Goal: Information Seeking & Learning: Learn about a topic

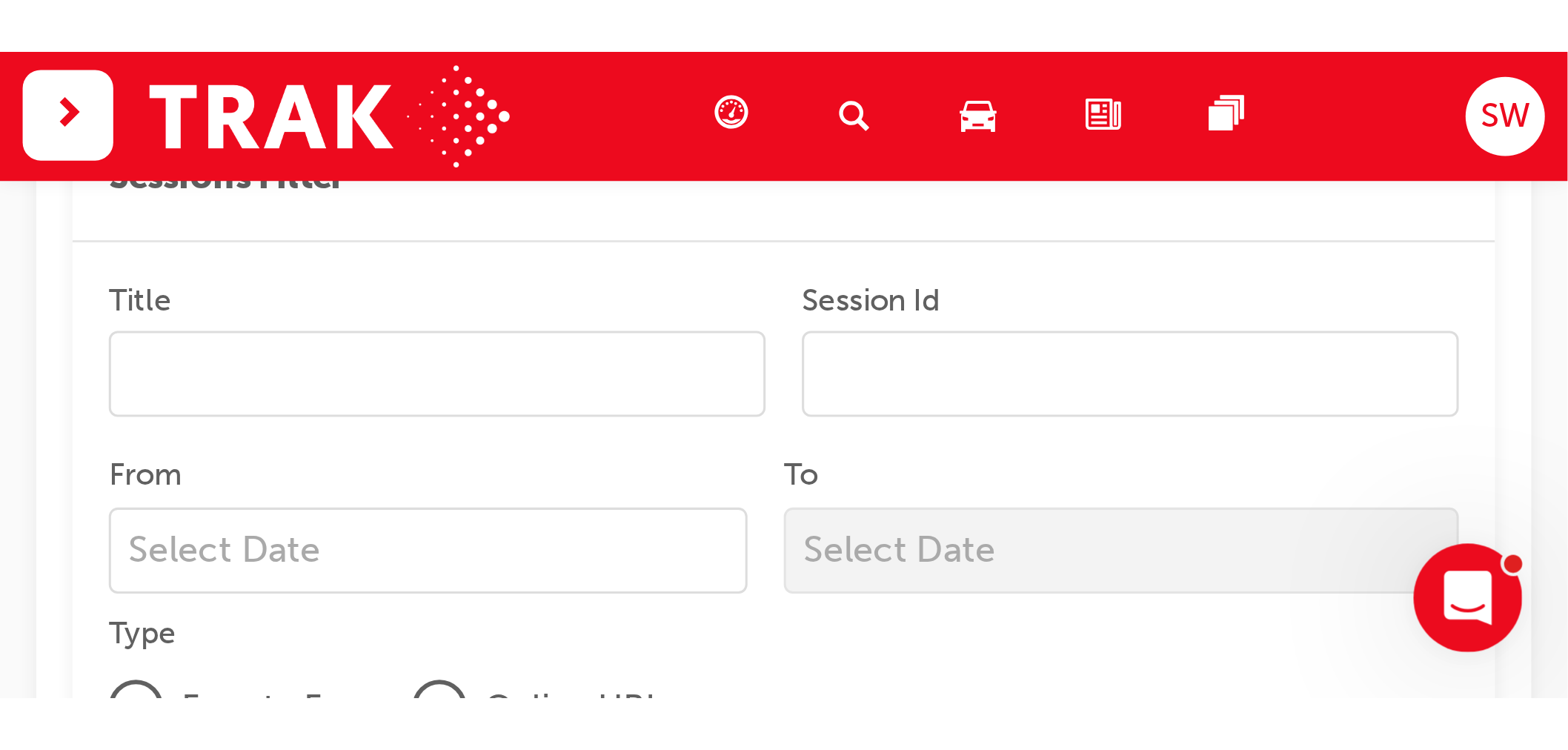
scroll to position [559, 0]
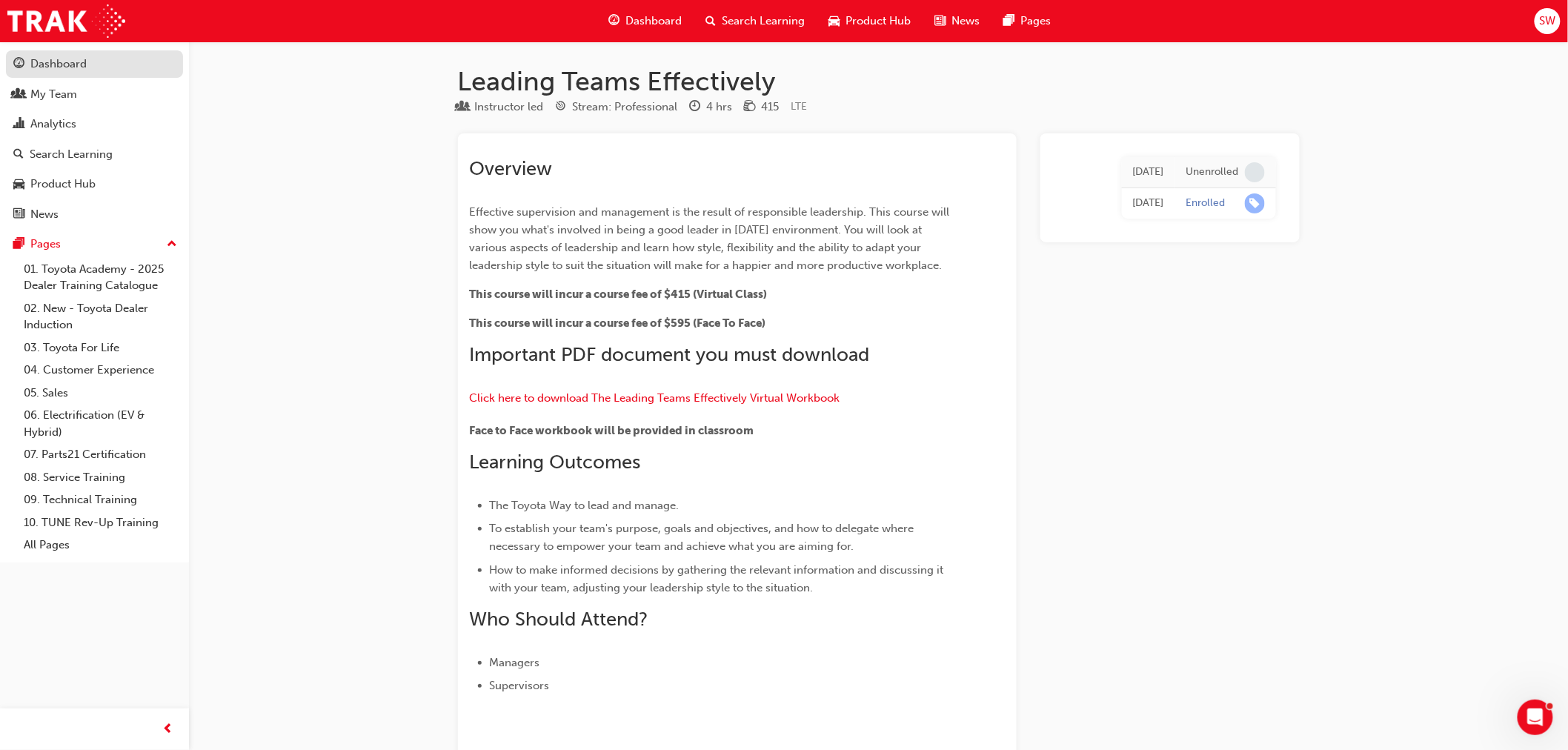
click at [58, 50] on link "Dashboard" at bounding box center [94, 64] width 177 height 28
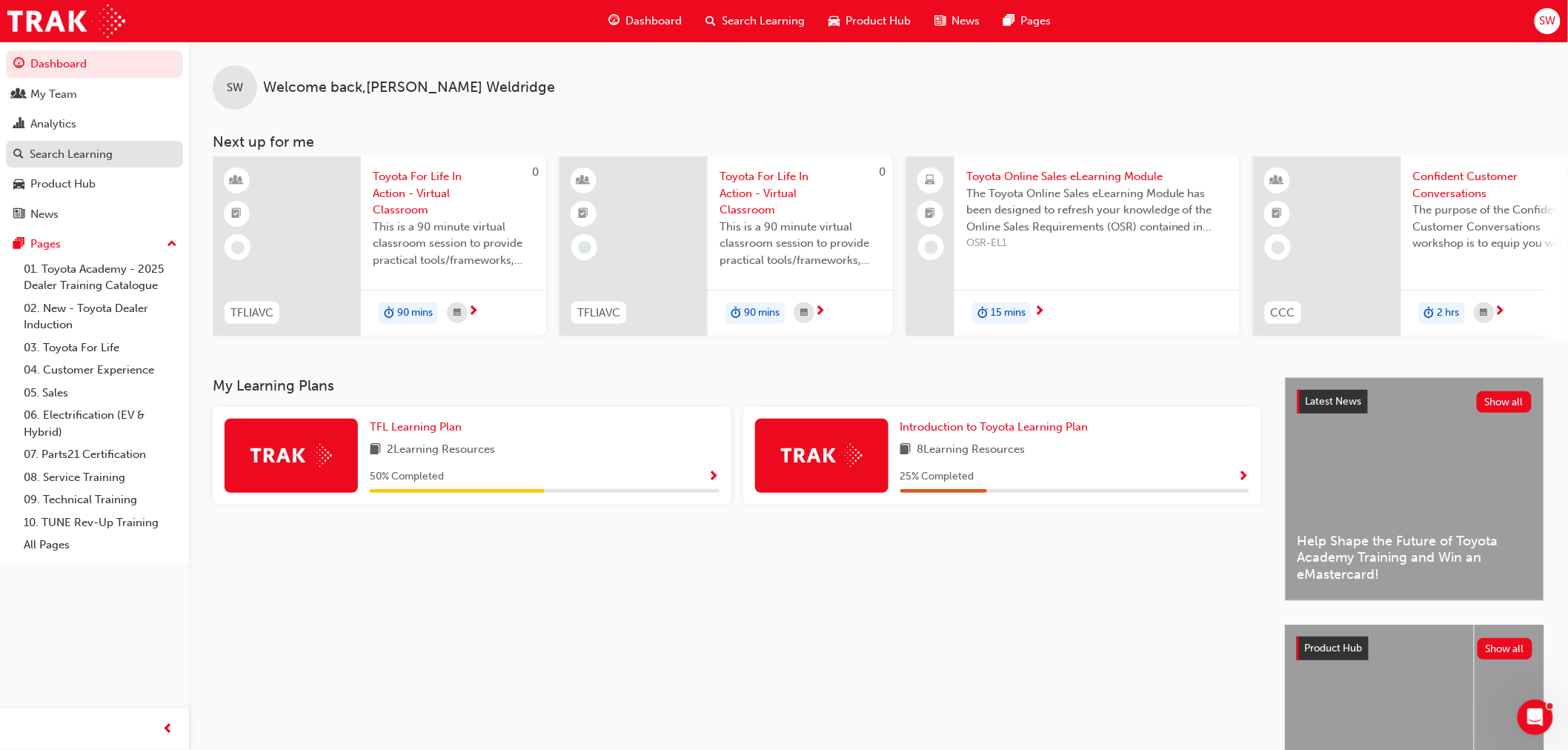
click at [90, 157] on div "Search Learning" at bounding box center [71, 154] width 83 height 17
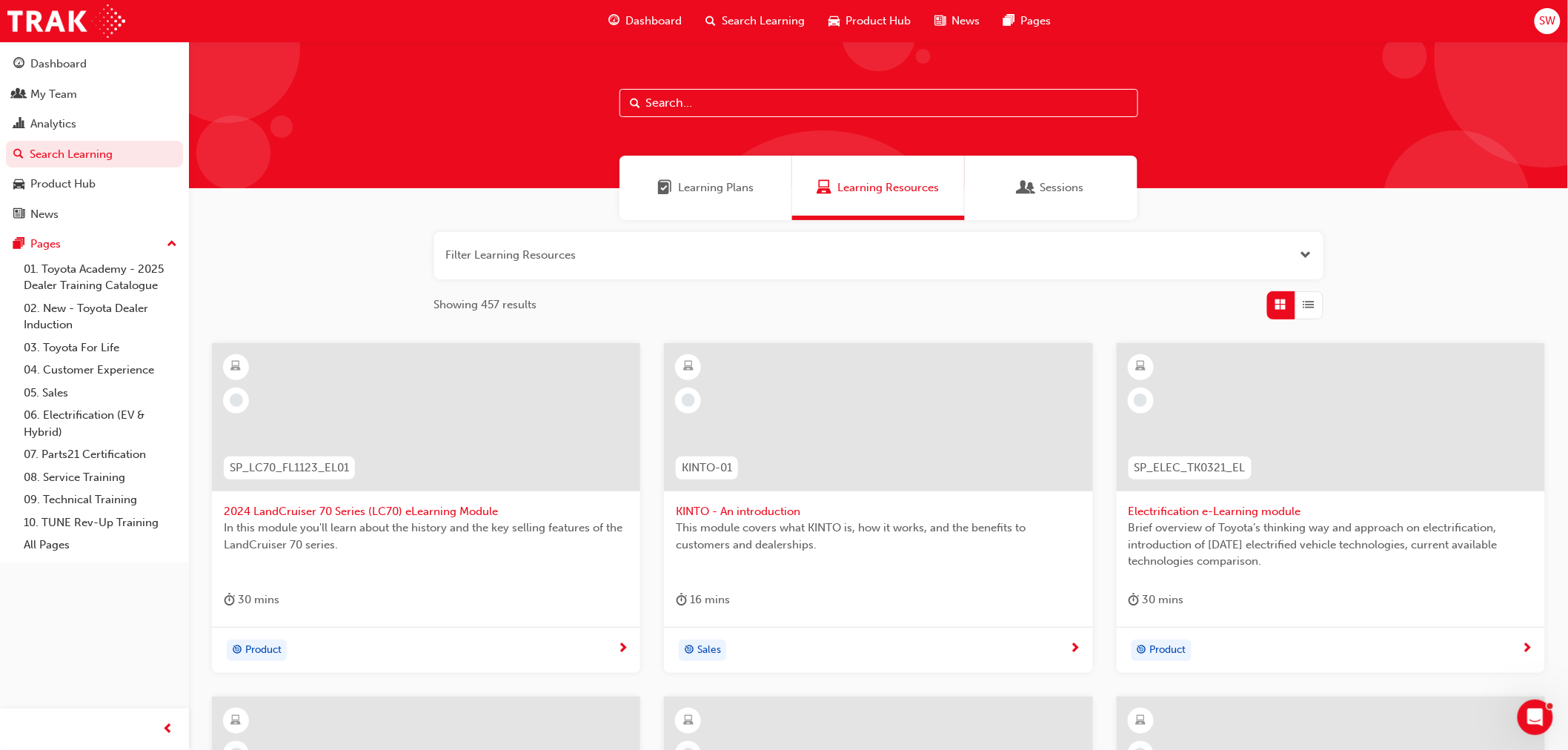
click at [678, 93] on input "text" at bounding box center [879, 103] width 519 height 28
click at [44, 93] on div "My Team" at bounding box center [54, 94] width 46 height 17
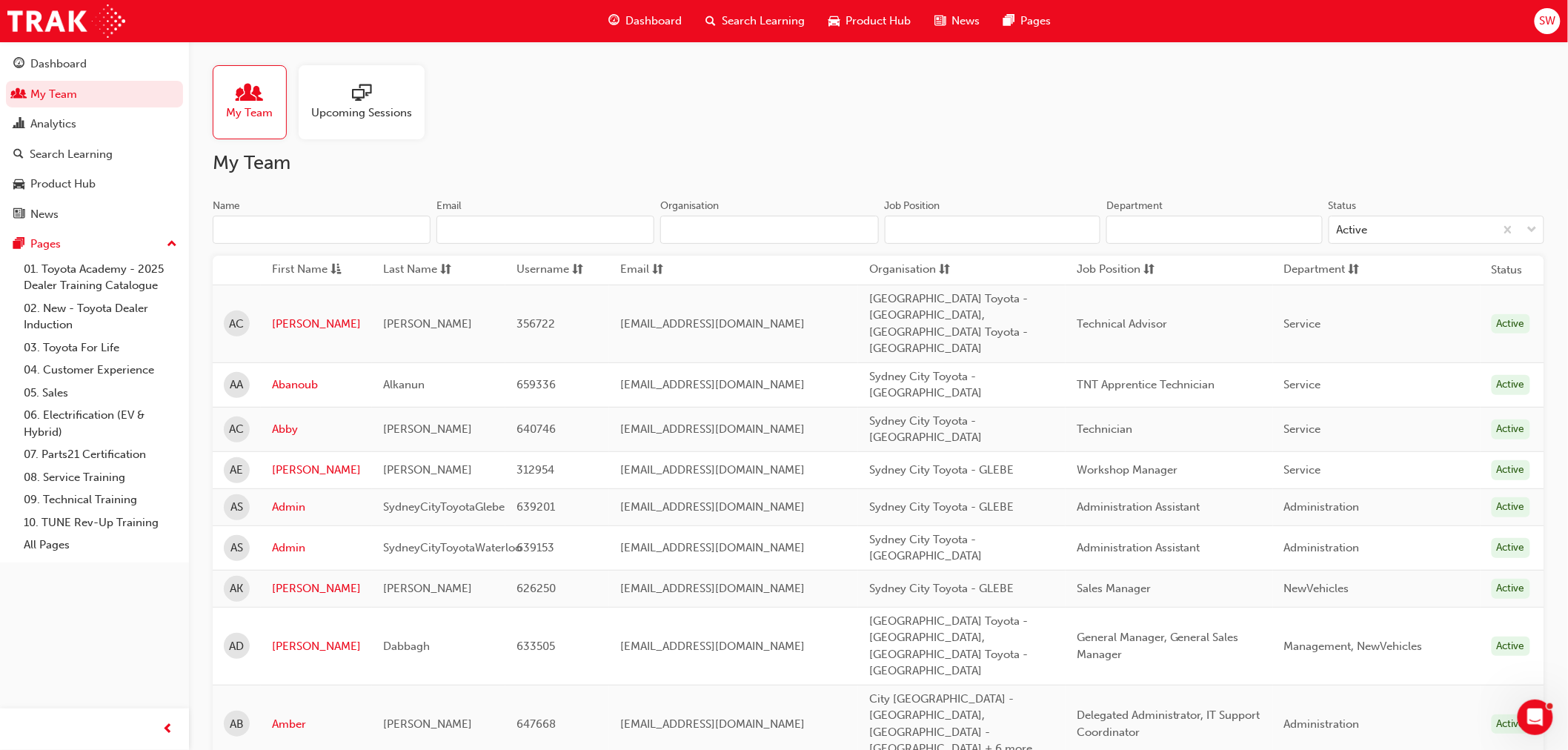
click at [347, 230] on input "Name" at bounding box center [321, 230] width 217 height 28
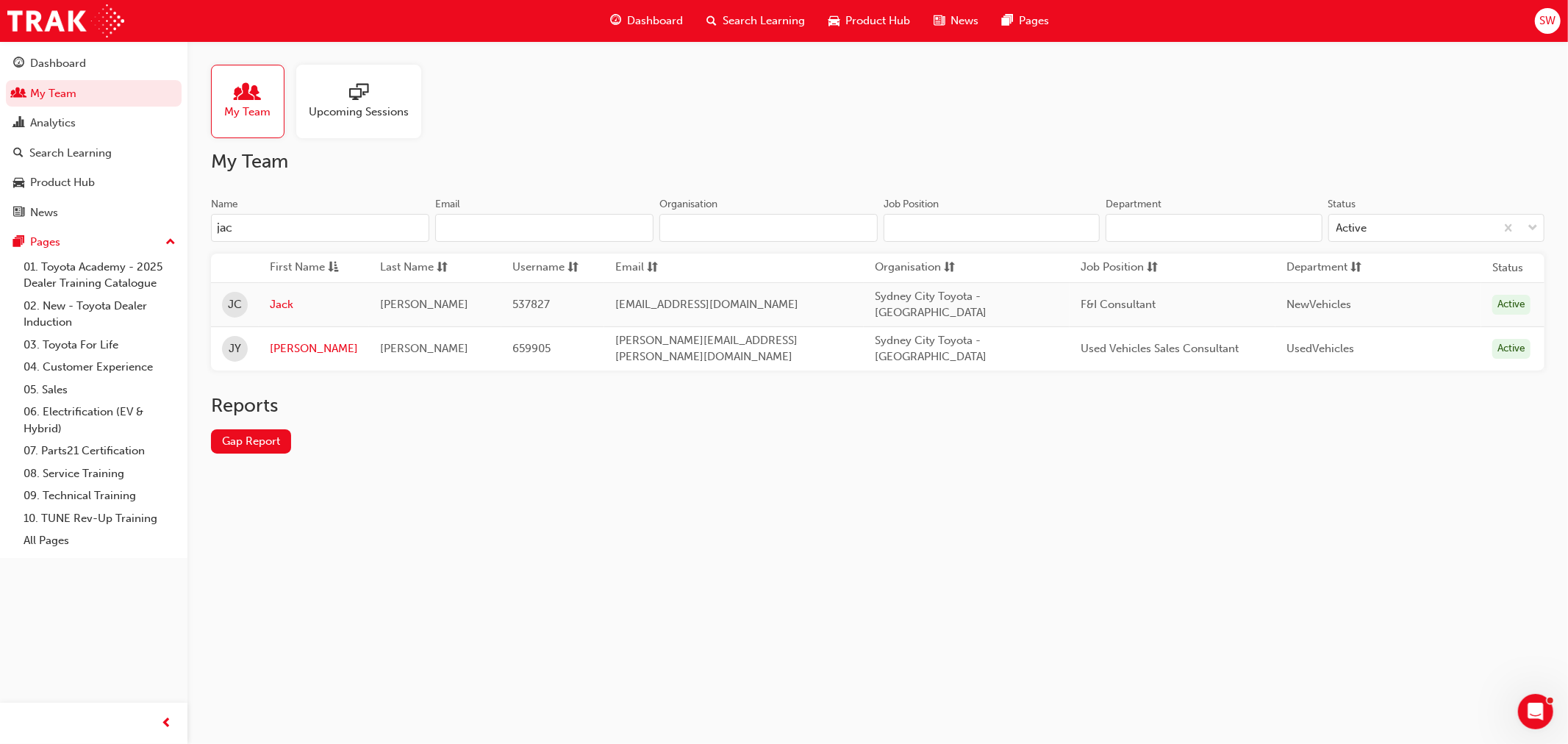
type input "jac"
click at [269, 340] on td "Jackson" at bounding box center [314, 348] width 111 height 44
click at [292, 340] on link "Jackson" at bounding box center [314, 349] width 88 height 17
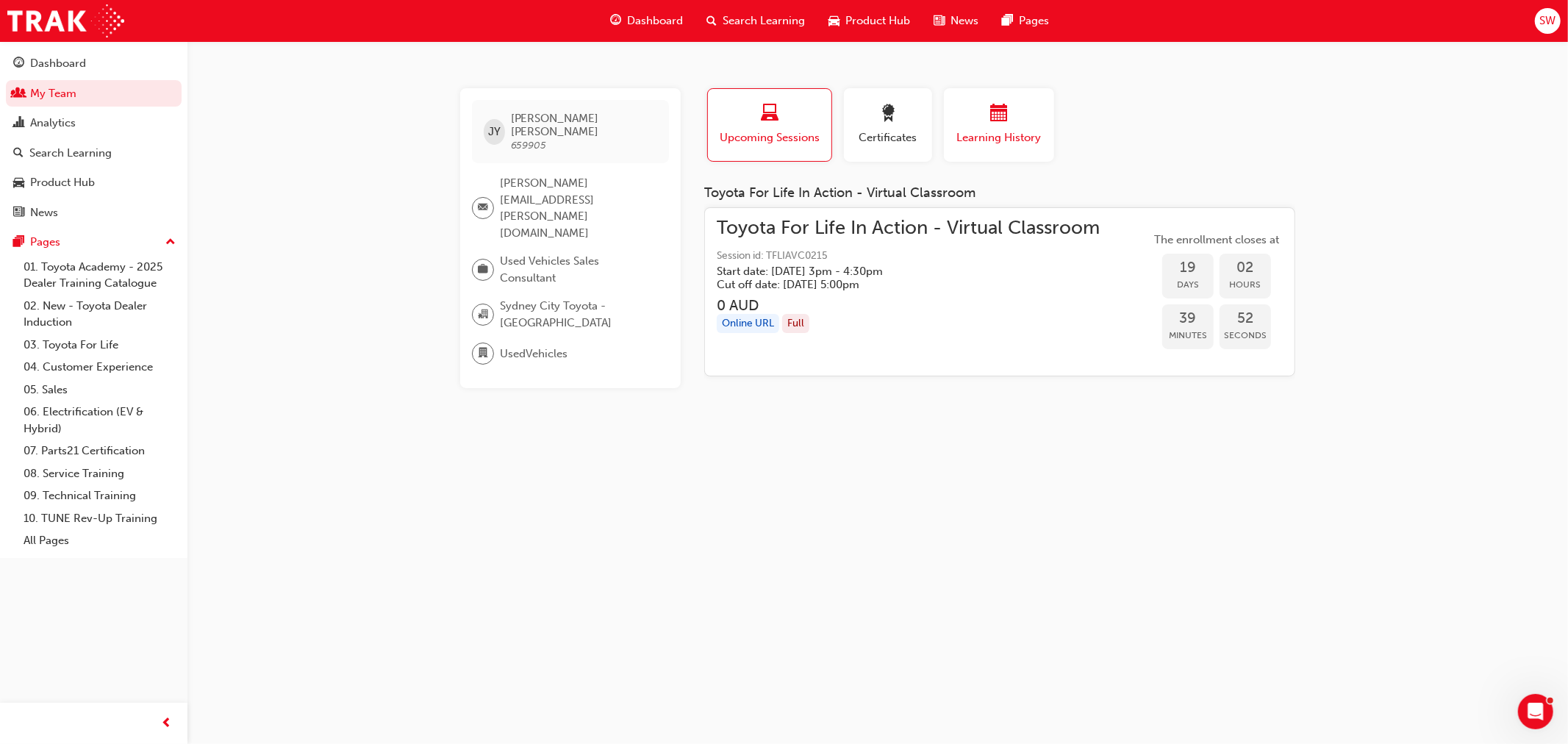
click at [990, 120] on span "calendar-icon" at bounding box center [999, 114] width 18 height 20
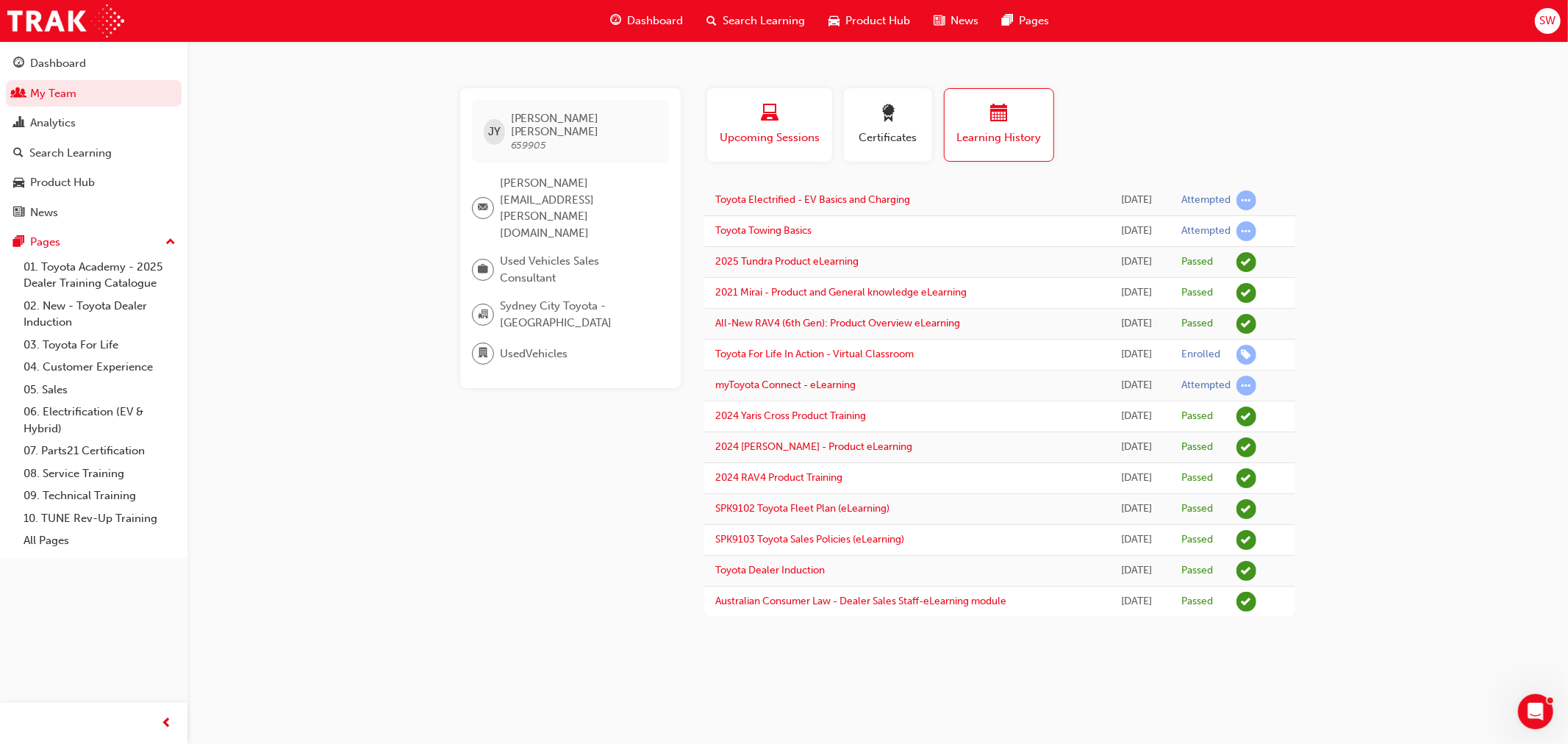
click at [797, 115] on div "button" at bounding box center [769, 116] width 103 height 23
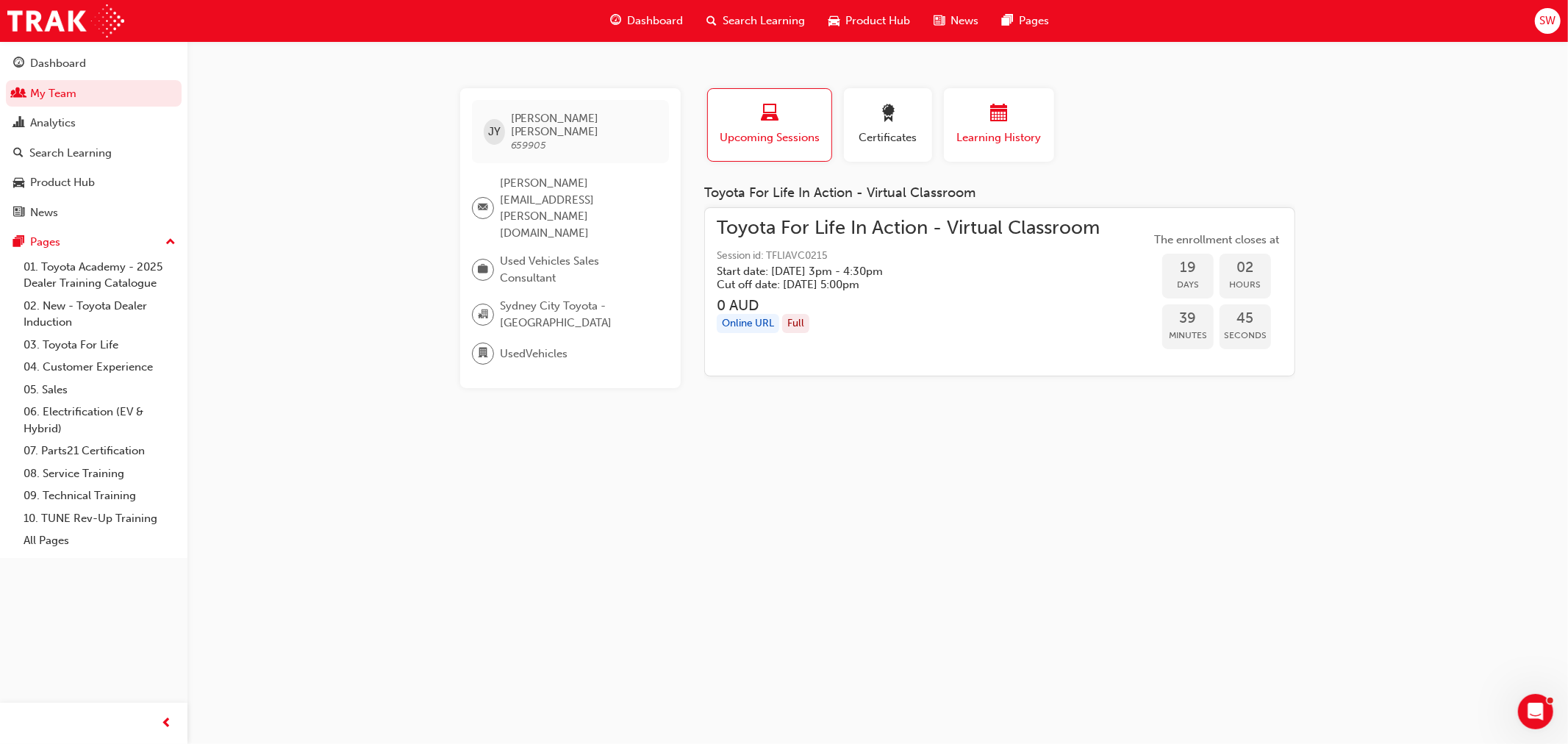
click at [965, 119] on div "button" at bounding box center [999, 116] width 88 height 23
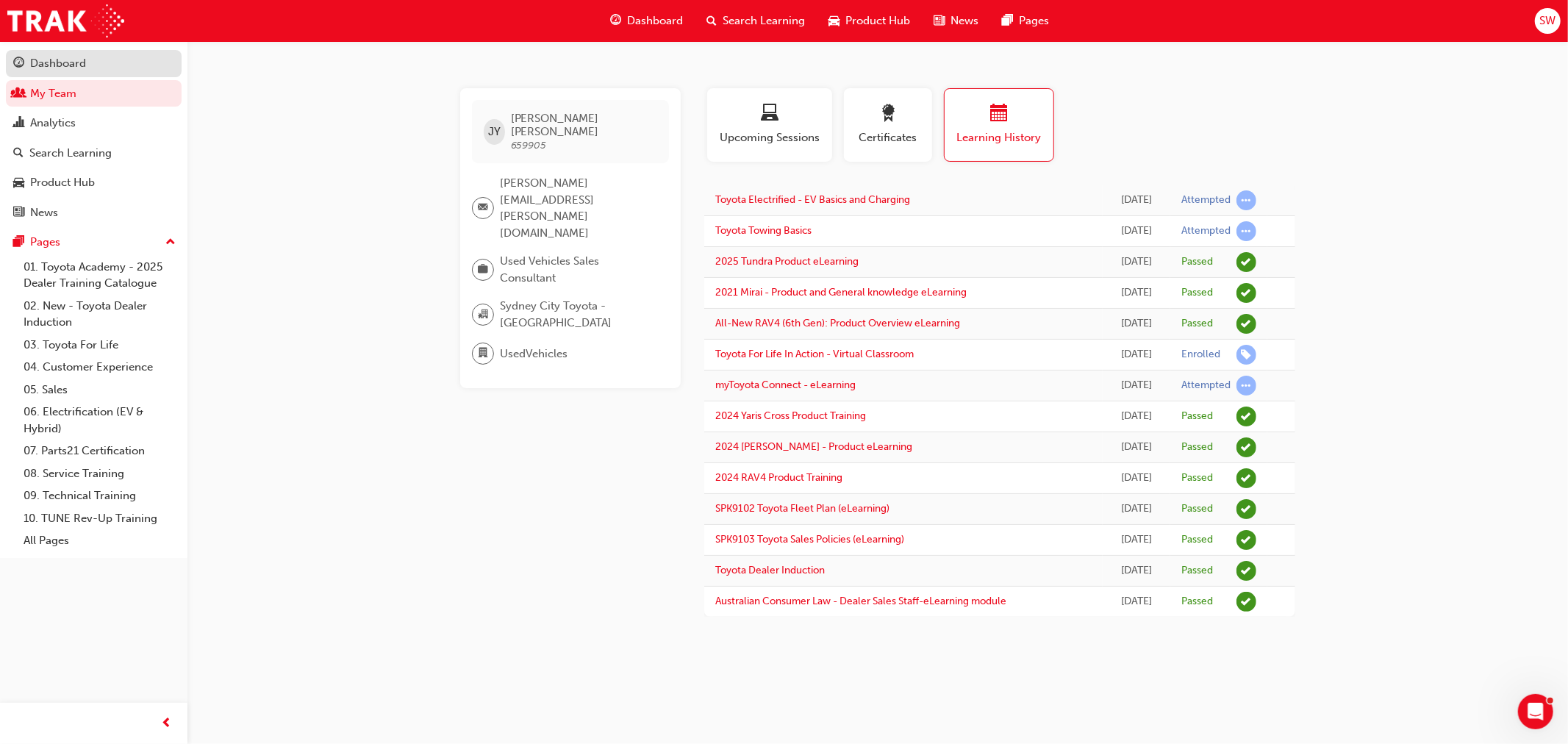
click at [93, 74] on link "Dashboard" at bounding box center [93, 63] width 176 height 27
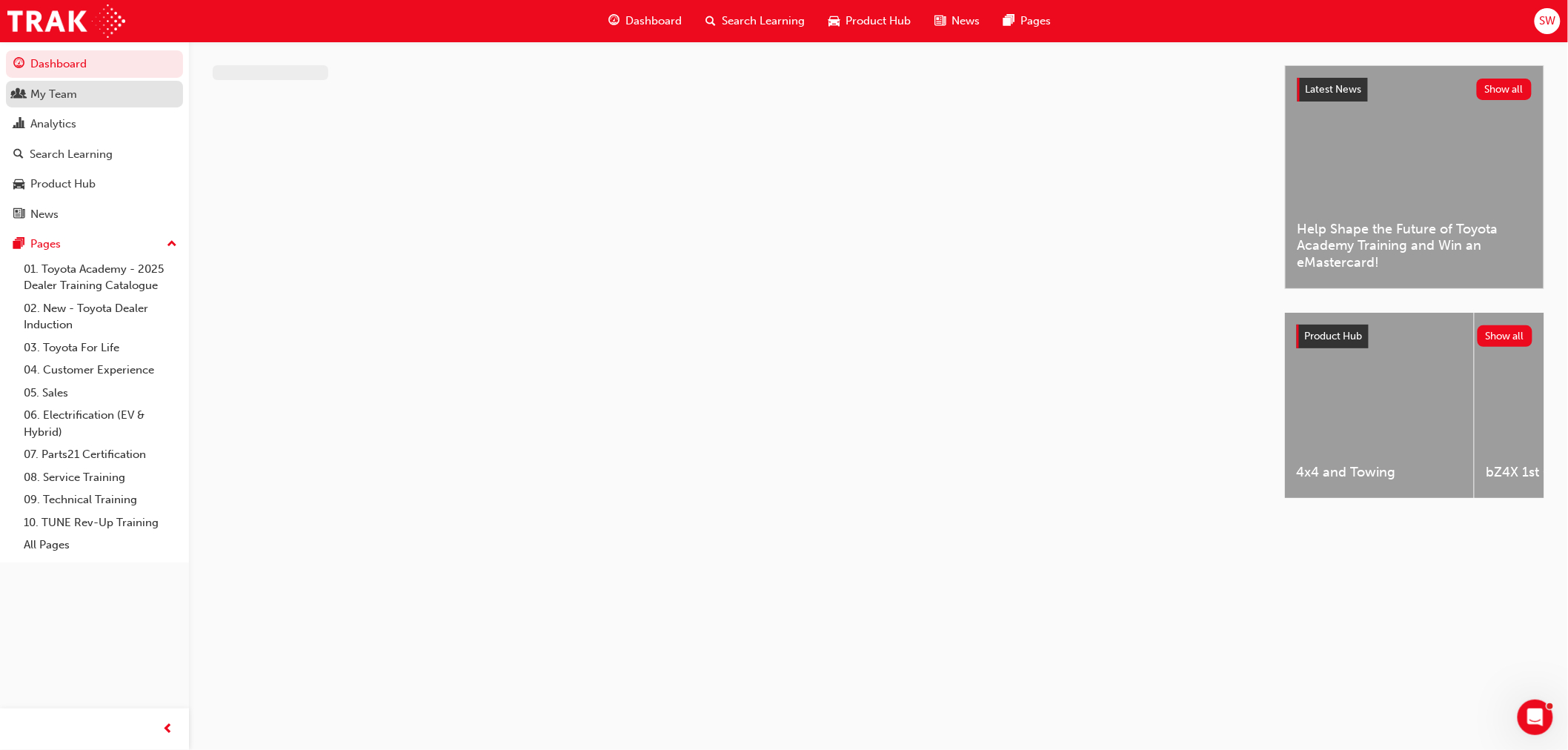
click at [93, 93] on div "My Team" at bounding box center [94, 94] width 162 height 19
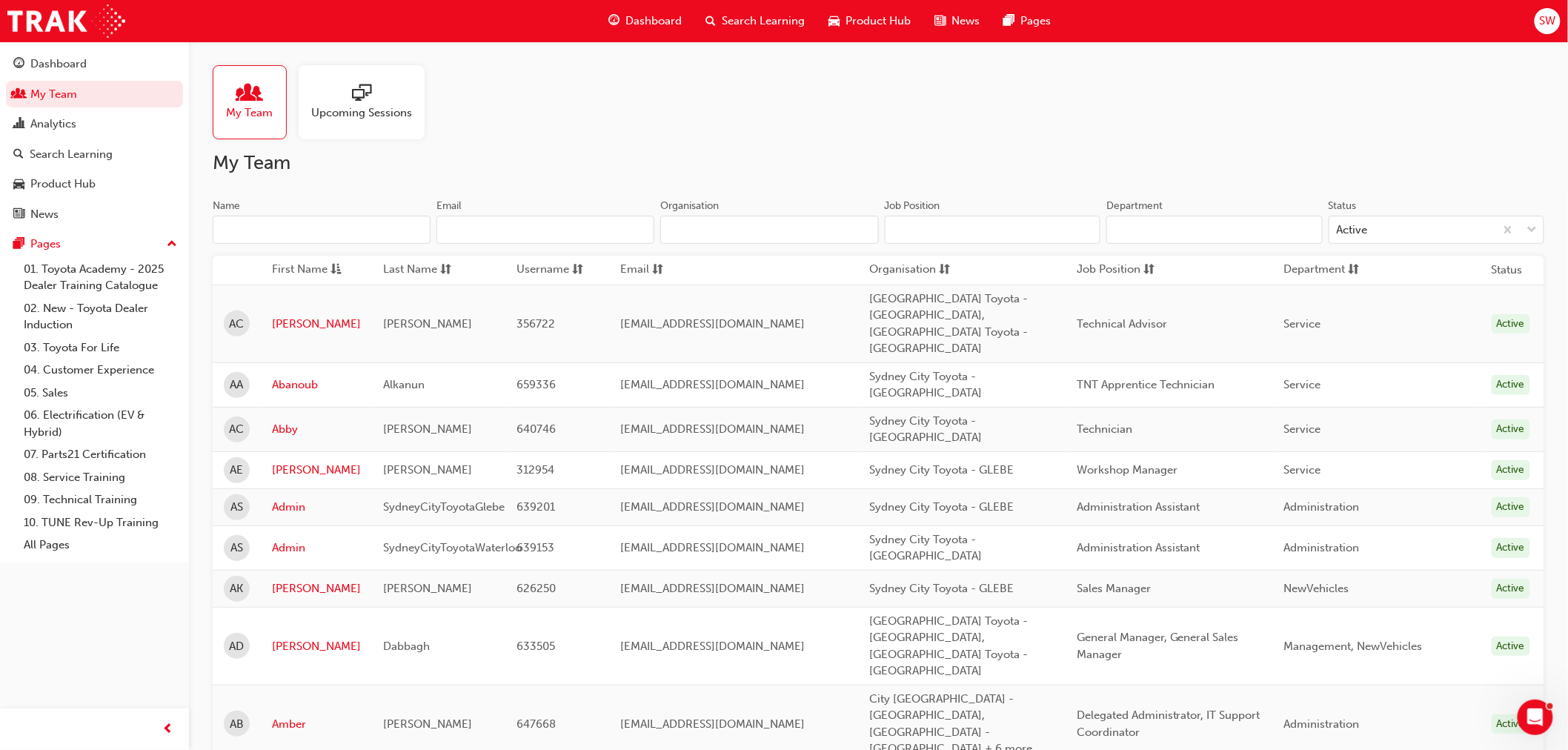
click at [315, 227] on input "Name" at bounding box center [321, 230] width 217 height 28
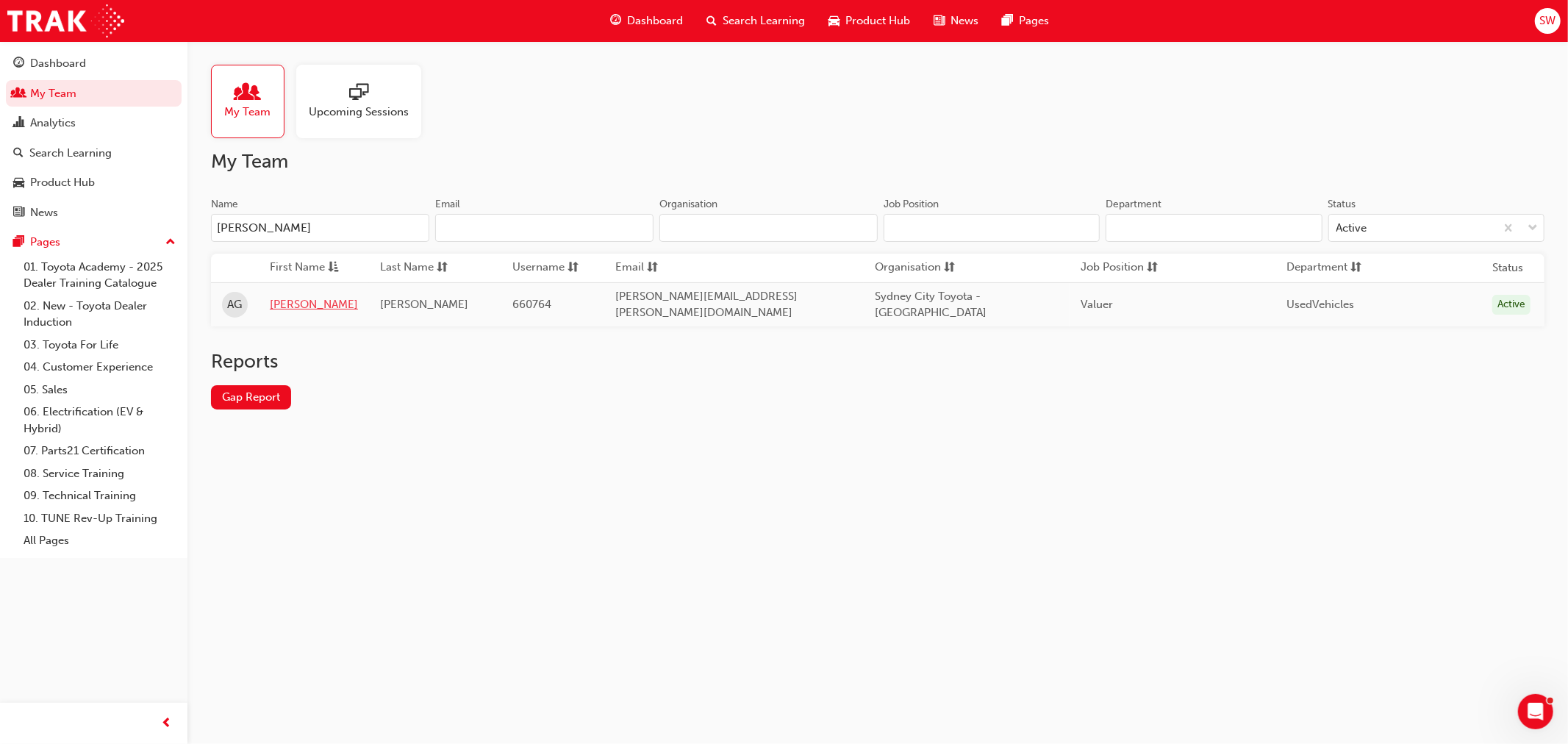
type input "andrew"
click at [294, 306] on link "Andrew" at bounding box center [314, 304] width 88 height 17
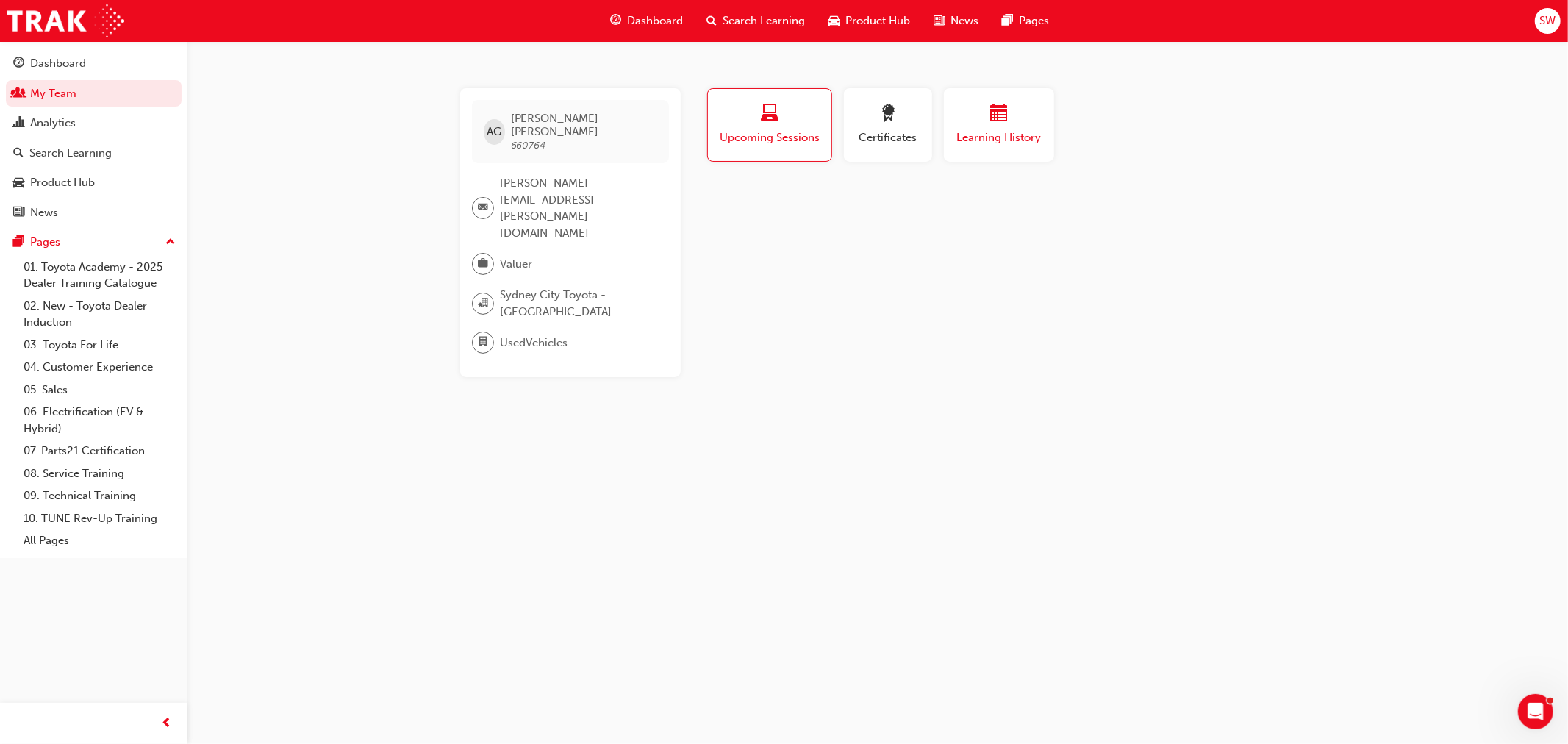
click at [1002, 140] on span "Learning History" at bounding box center [999, 137] width 88 height 17
click at [916, 134] on span "Certificates" at bounding box center [888, 137] width 66 height 17
click at [782, 129] on span "Upcoming Sessions" at bounding box center [769, 137] width 103 height 17
click at [750, 20] on span "Search Learning" at bounding box center [763, 21] width 82 height 17
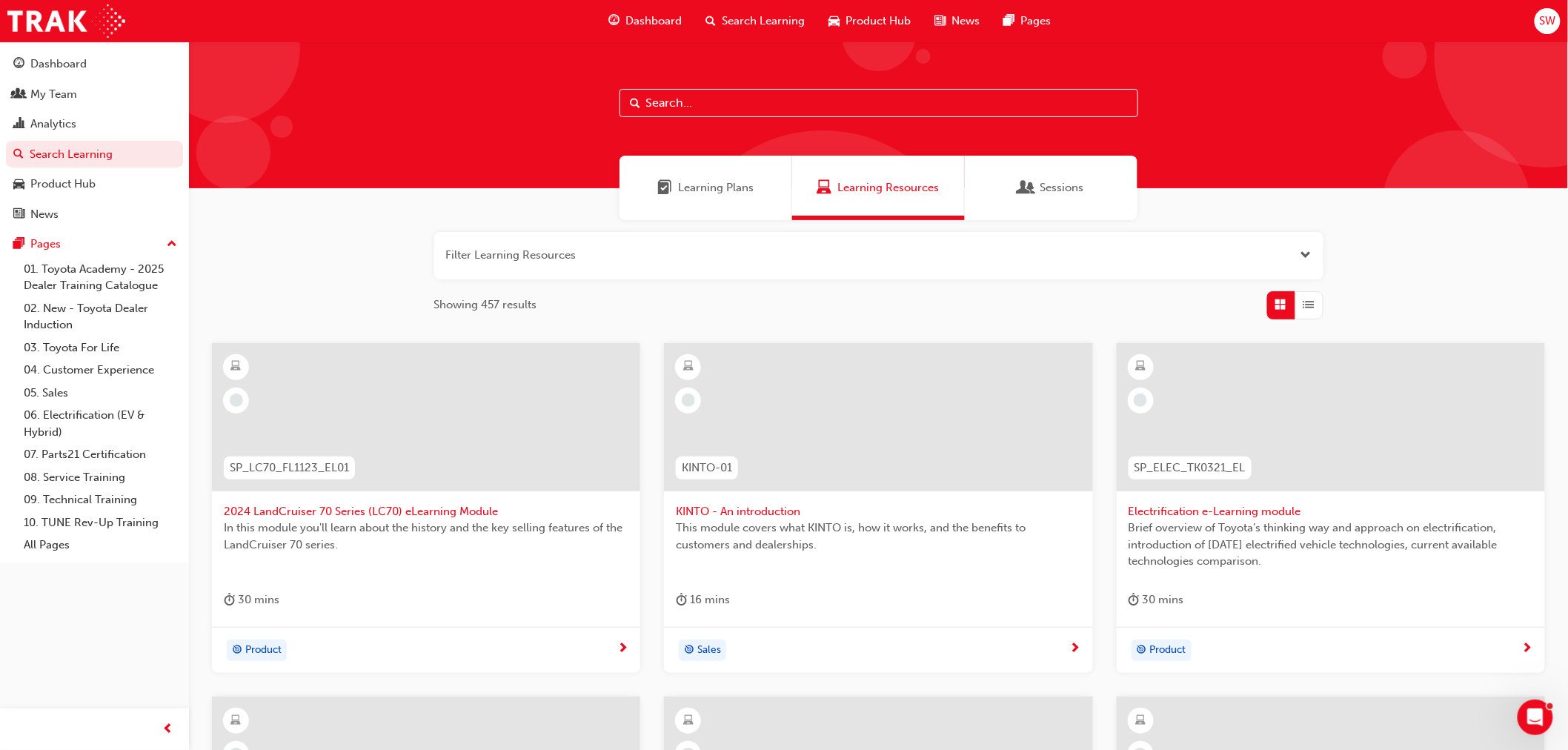
click at [694, 100] on input "text" at bounding box center [879, 103] width 519 height 28
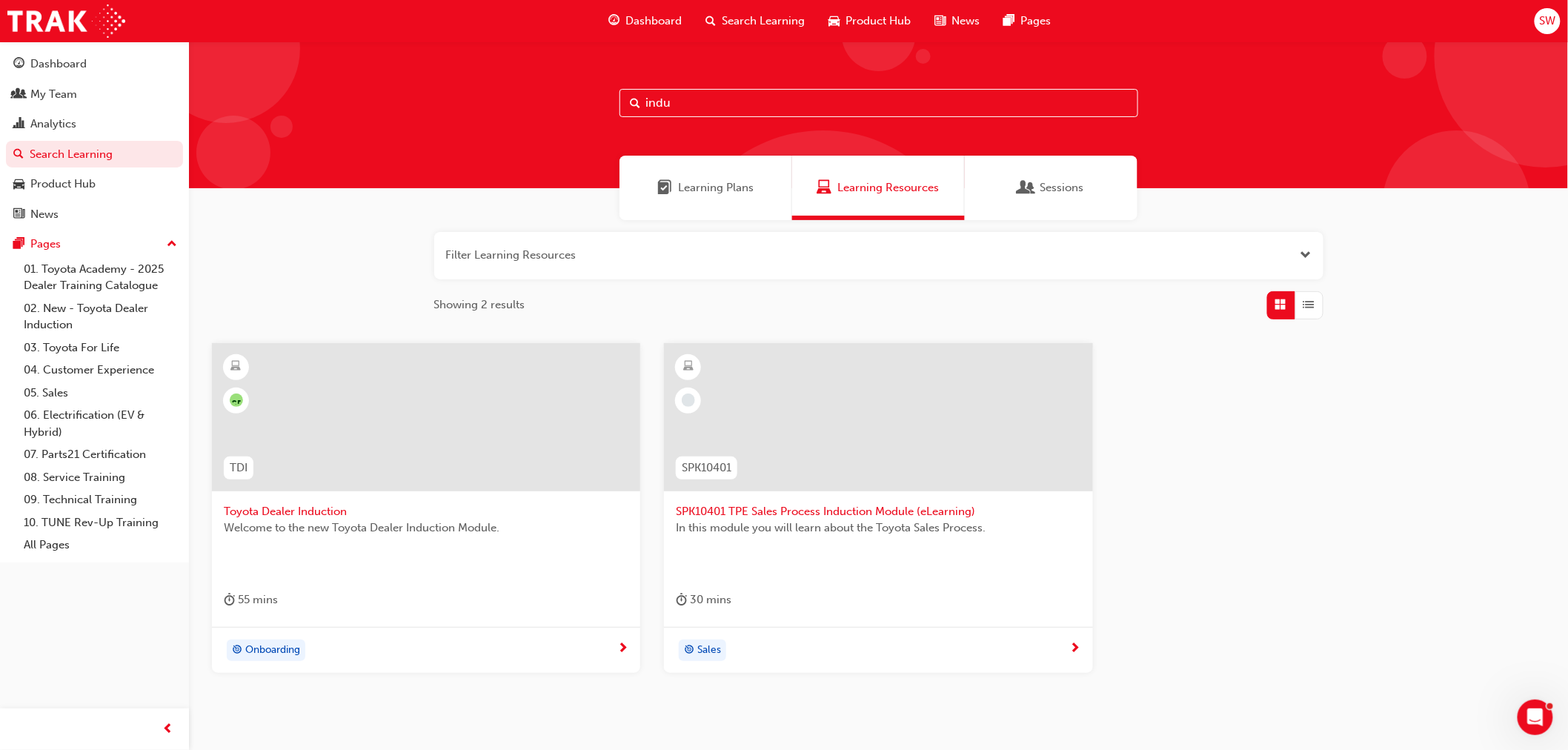
type input "indu"
click at [462, 470] on div at bounding box center [426, 417] width 428 height 148
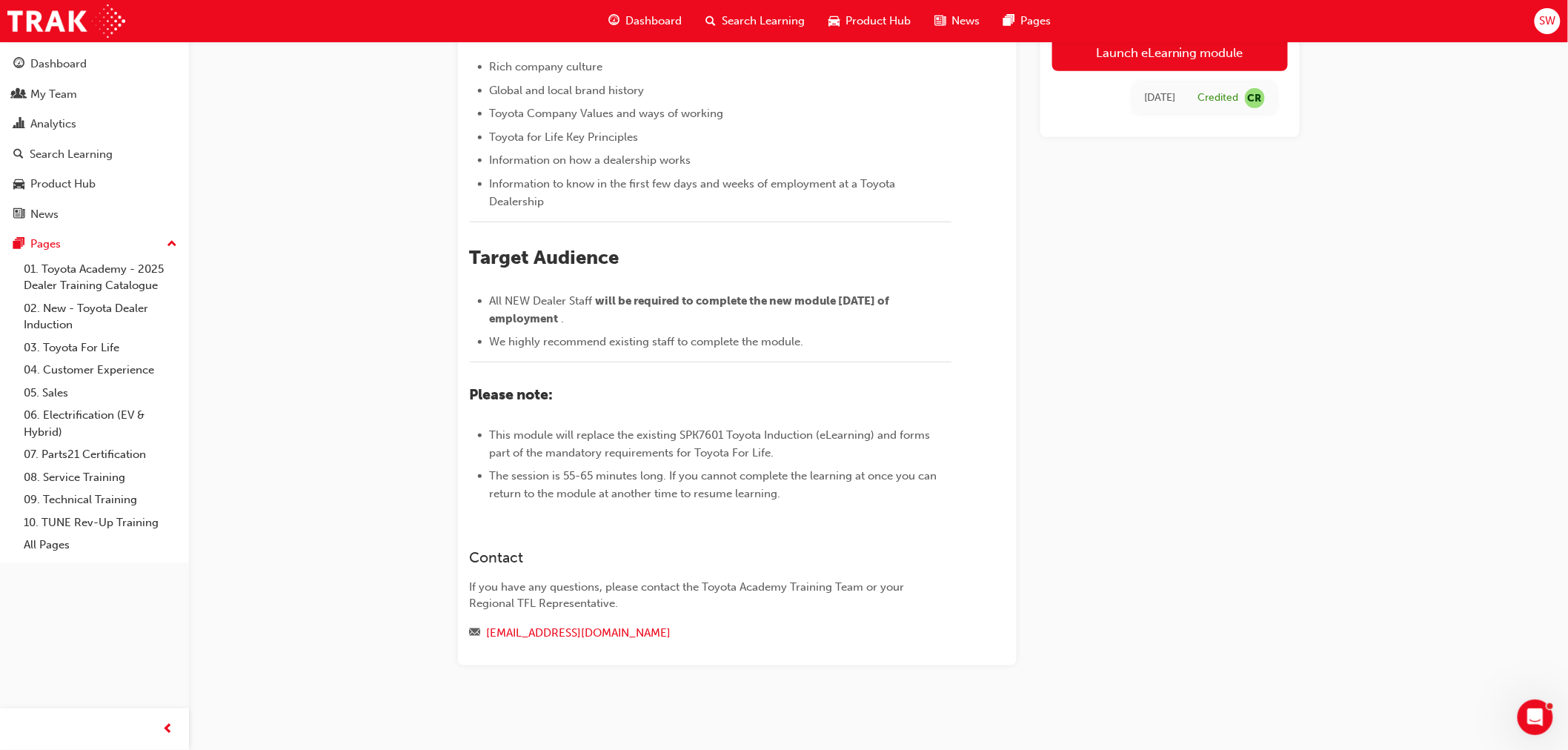
scroll to position [274, 0]
click at [558, 325] on span "will be required to complete the new module within 30 days of employment" at bounding box center [691, 310] width 402 height 31
drag, startPoint x: 567, startPoint y: 472, endPoint x: 497, endPoint y: 468, distance: 70.1
click at [497, 328] on li "All NEW Dealer Staff will be required to complete the new module within 30 days…" at bounding box center [720, 310] width 462 height 36
click at [566, 325] on span "." at bounding box center [564, 319] width 6 height 13
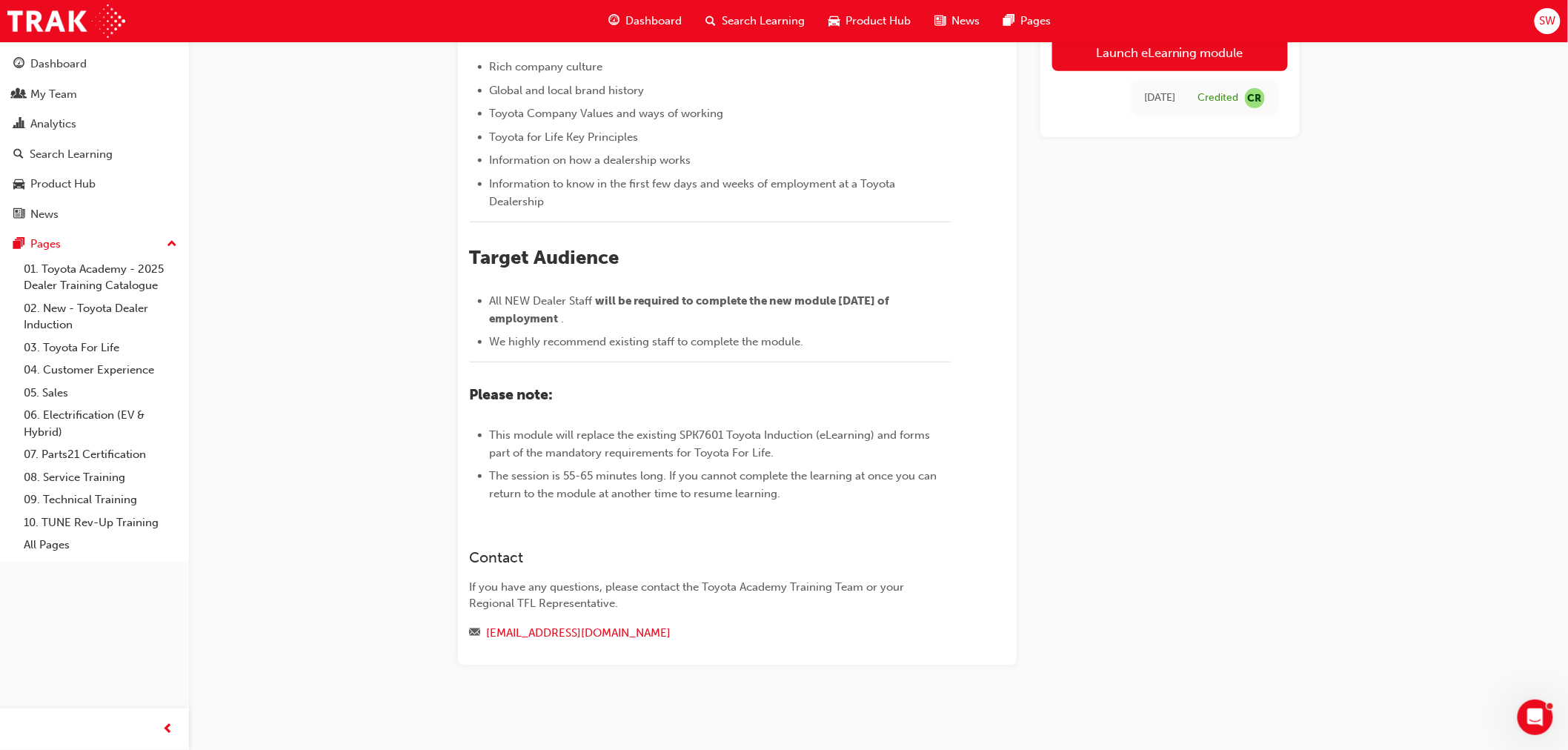
drag, startPoint x: 560, startPoint y: 489, endPoint x: 480, endPoint y: 470, distance: 82.2
click at [490, 328] on li "All NEW Dealer Staff will be required to complete the new module within 30 days…" at bounding box center [720, 310] width 462 height 36
copy li "All NEW Dealer Staff will be required to complete the new module within 30 days…"
click at [644, 526] on div at bounding box center [737, 520] width 535 height 12
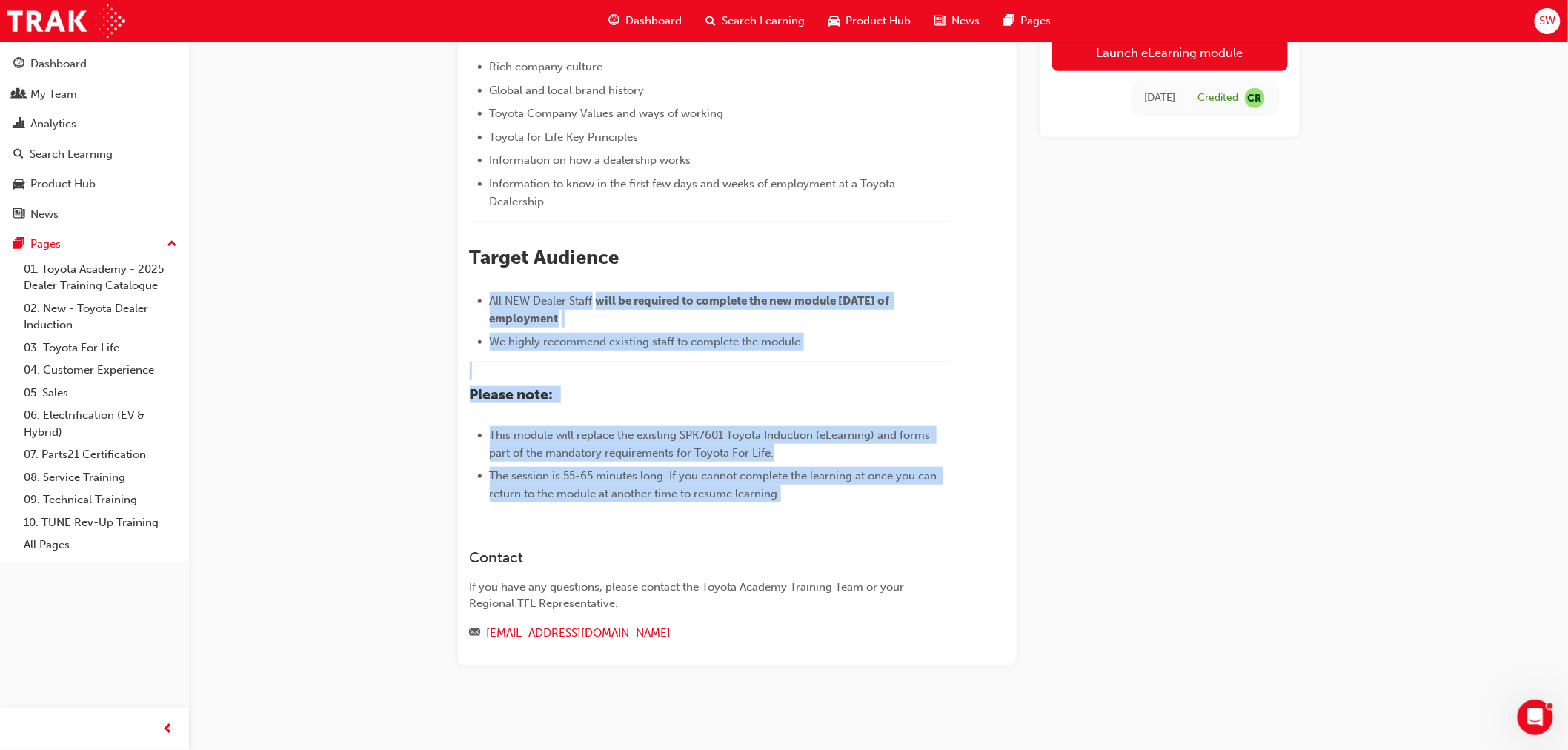
drag, startPoint x: 796, startPoint y: 580, endPoint x: 471, endPoint y: 372, distance: 385.9
click at [471, 372] on div "​Welcome to the NEW Toyota Dealer Induction. ﻿ The Toyota Academy is proud to i…" at bounding box center [710, 199] width 481 height 606
copy div "All NEW Dealer Staff will be required to complete the new module within 30 days…"
